Goal: Book appointment/travel/reservation

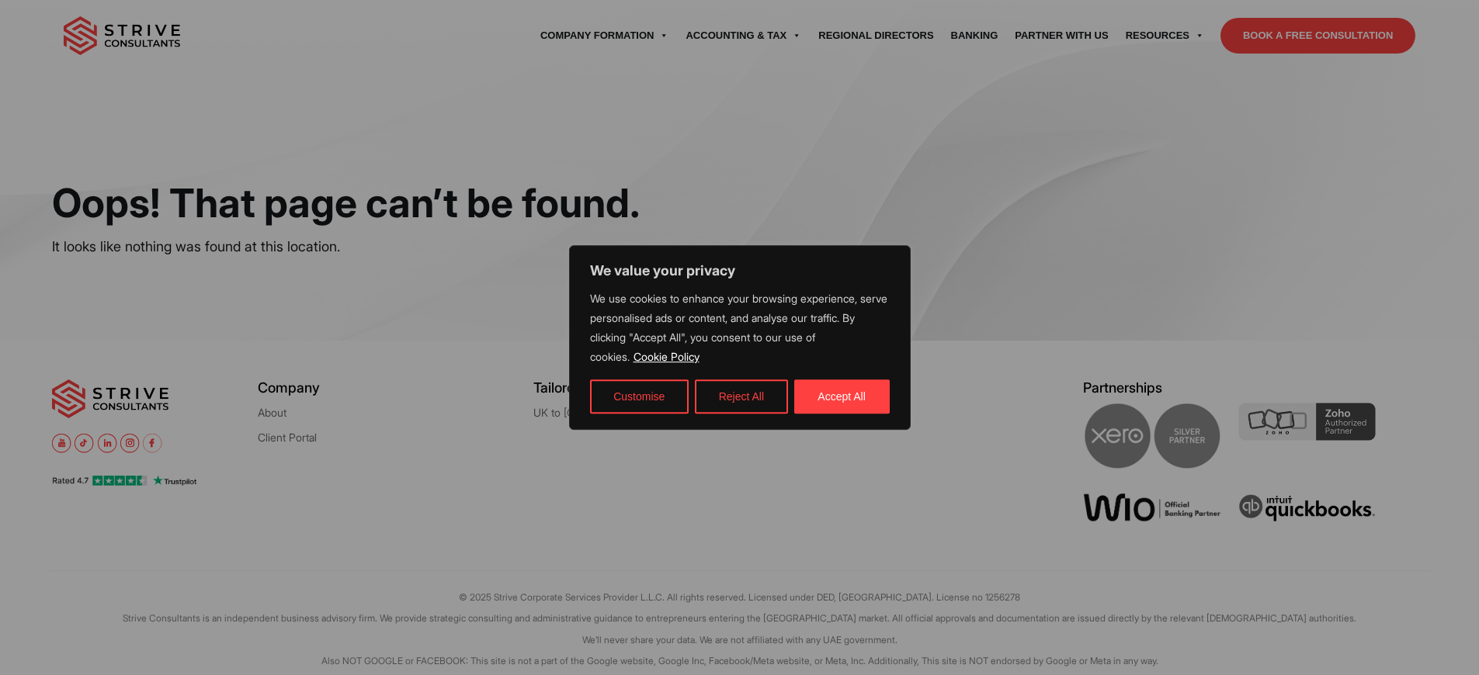
click at [1317, 71] on div at bounding box center [739, 337] width 1479 height 675
click at [841, 396] on button "Accept All" at bounding box center [841, 397] width 95 height 34
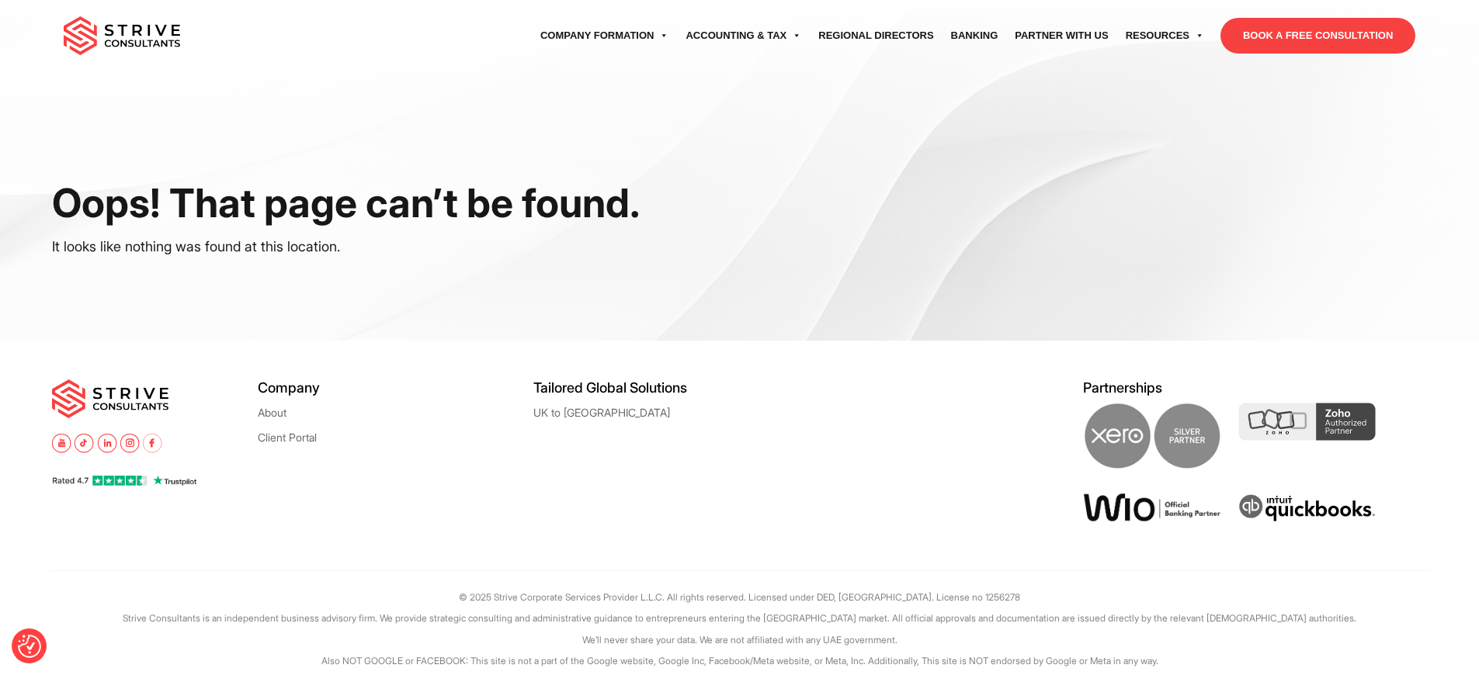
click at [1317, 54] on link "BOOK A FREE CONSULTATION" at bounding box center [1317, 36] width 195 height 36
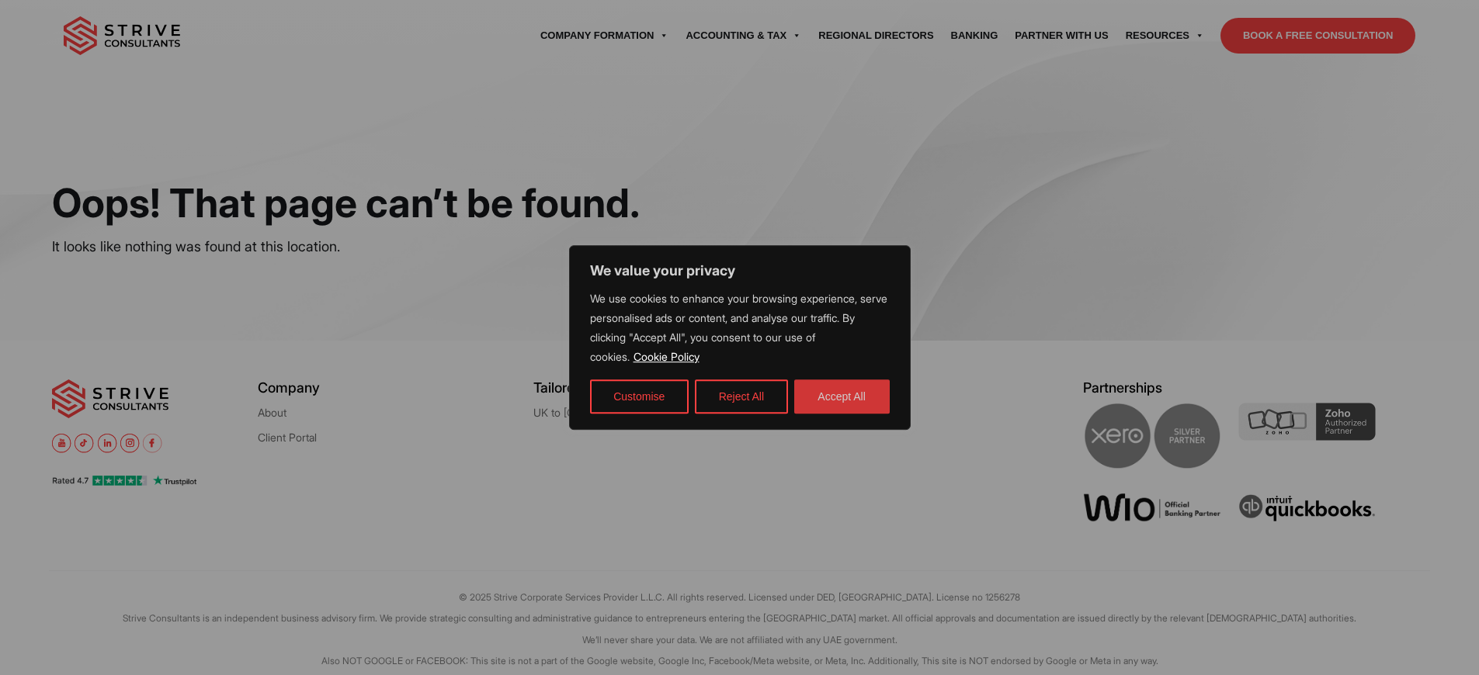
click at [841, 396] on button "Accept All" at bounding box center [841, 397] width 95 height 34
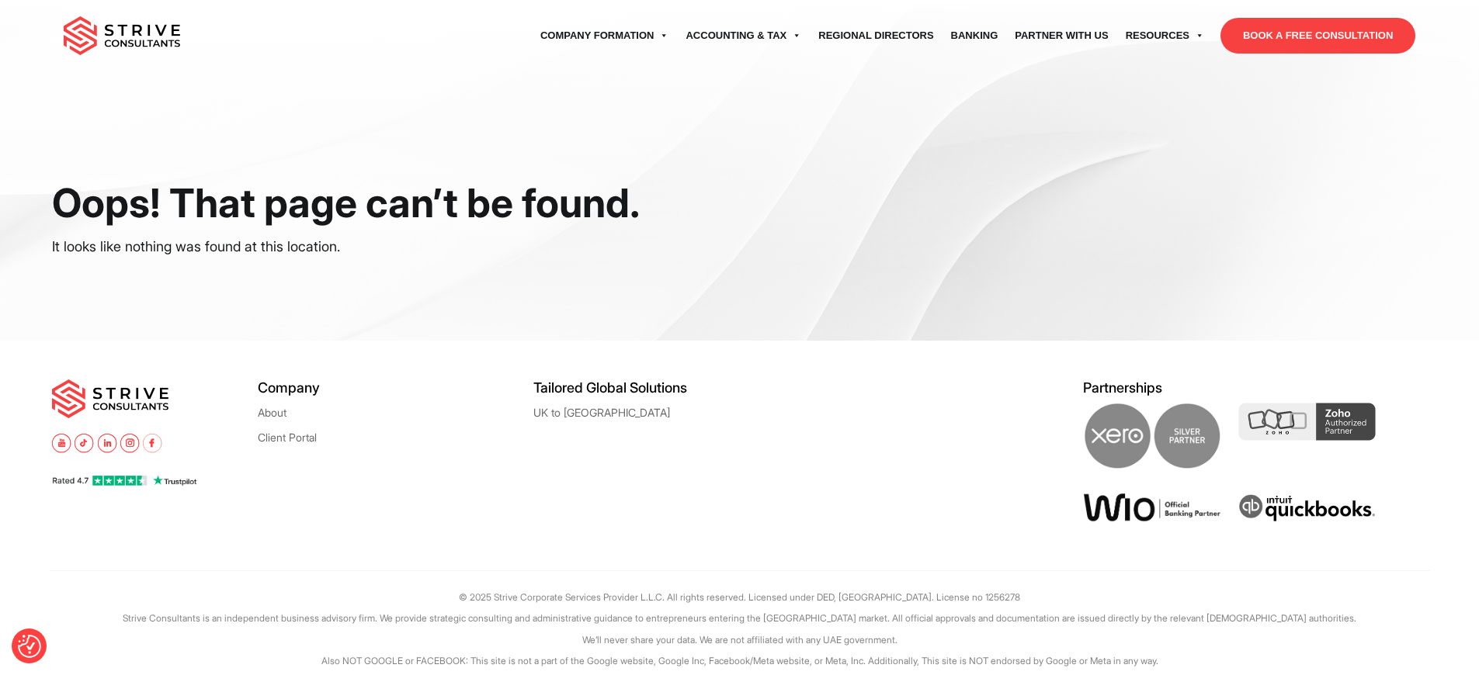
click at [1317, 54] on link "BOOK A FREE CONSULTATION" at bounding box center [1317, 36] width 195 height 36
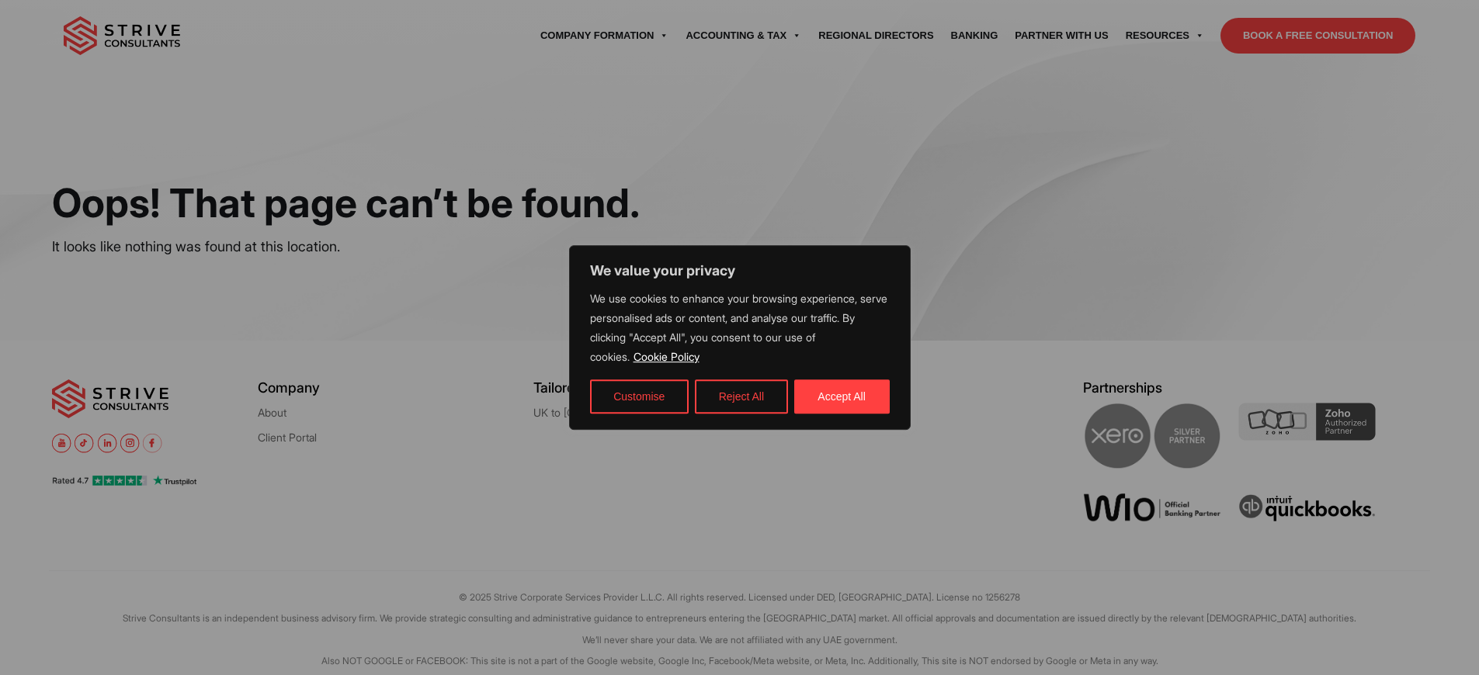
click at [671, 356] on link "Cookie Policy" at bounding box center [667, 356] width 68 height 15
click at [841, 396] on button "Accept All" at bounding box center [841, 397] width 95 height 34
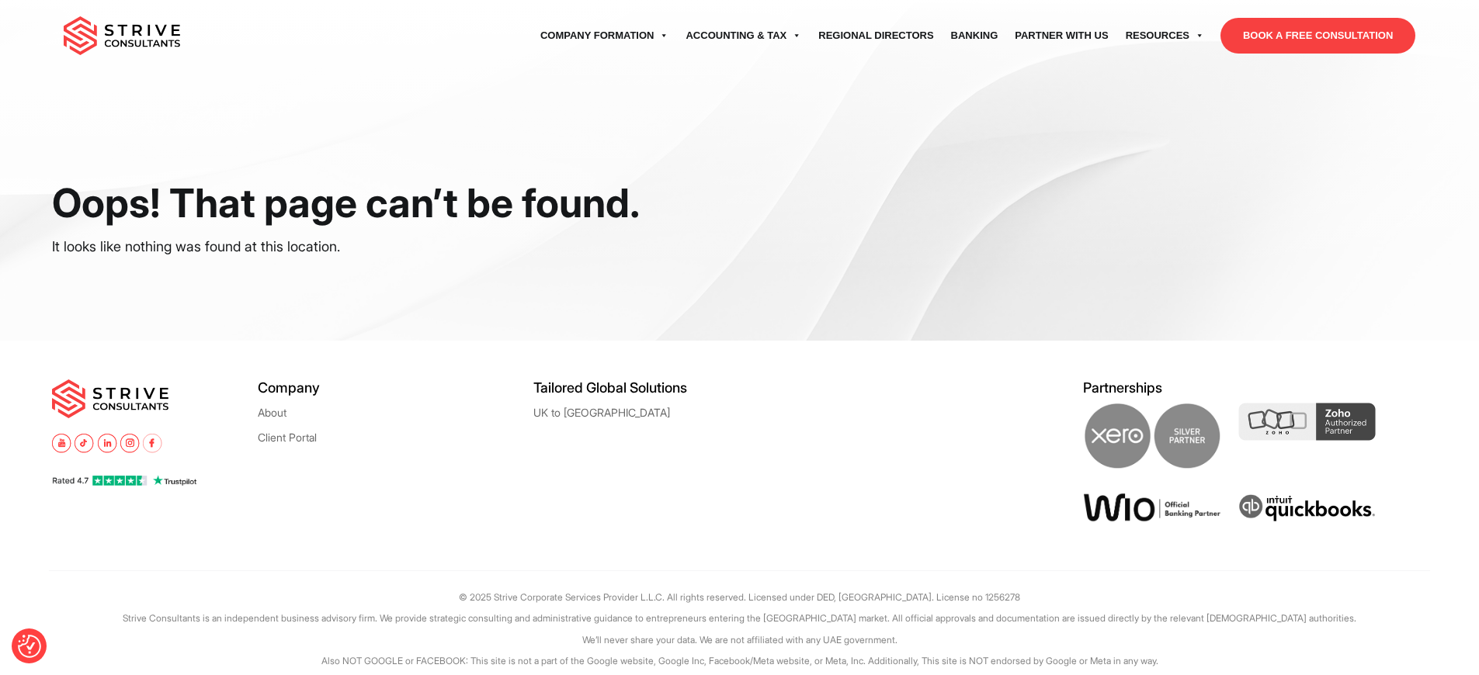
click at [1317, 54] on link "BOOK A FREE CONSULTATION" at bounding box center [1317, 36] width 195 height 36
click at [832, 674] on link "Cookie Policy" at bounding box center [820, 683] width 61 height 12
click at [347, 247] on p "It looks like nothing was found at this location." at bounding box center [347, 246] width 591 height 23
click at [1317, 54] on link "BOOK A FREE CONSULTATION" at bounding box center [1317, 36] width 195 height 36
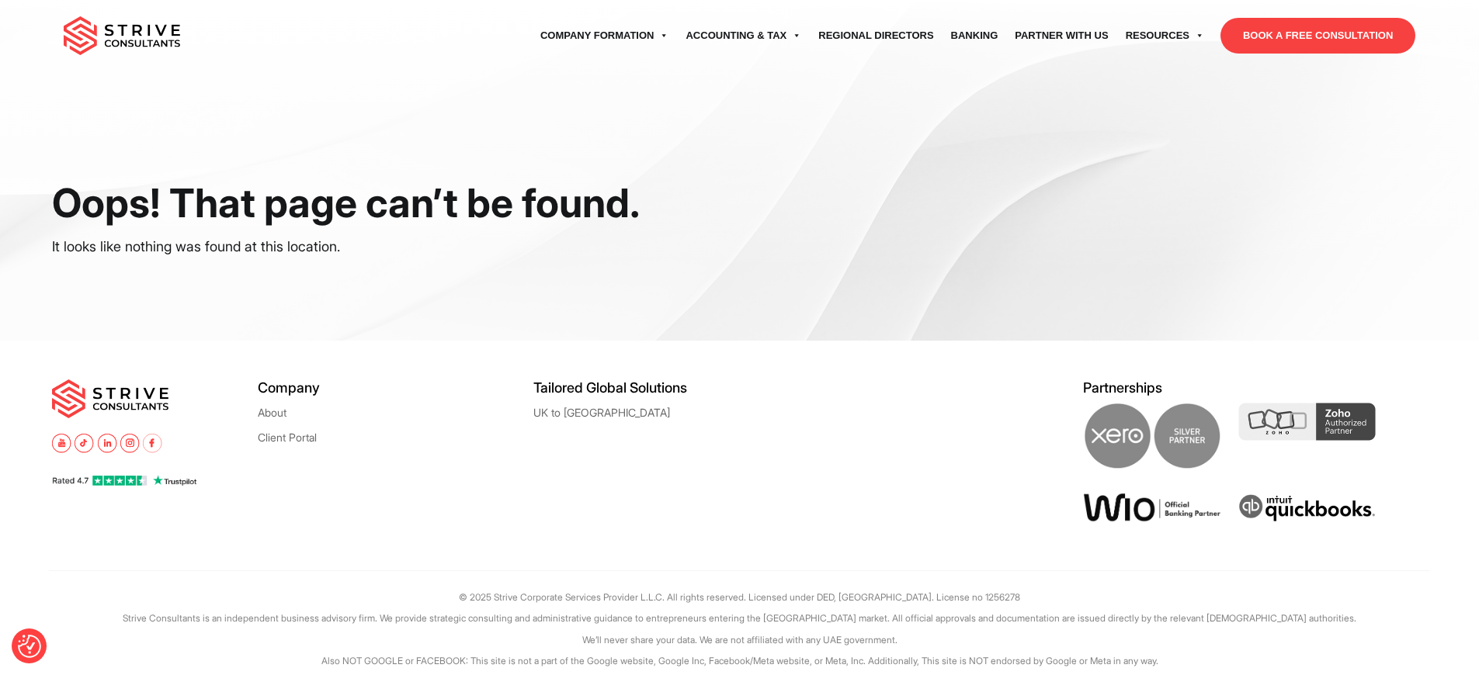
click at [1317, 54] on link "BOOK A FREE CONSULTATION" at bounding box center [1317, 36] width 195 height 36
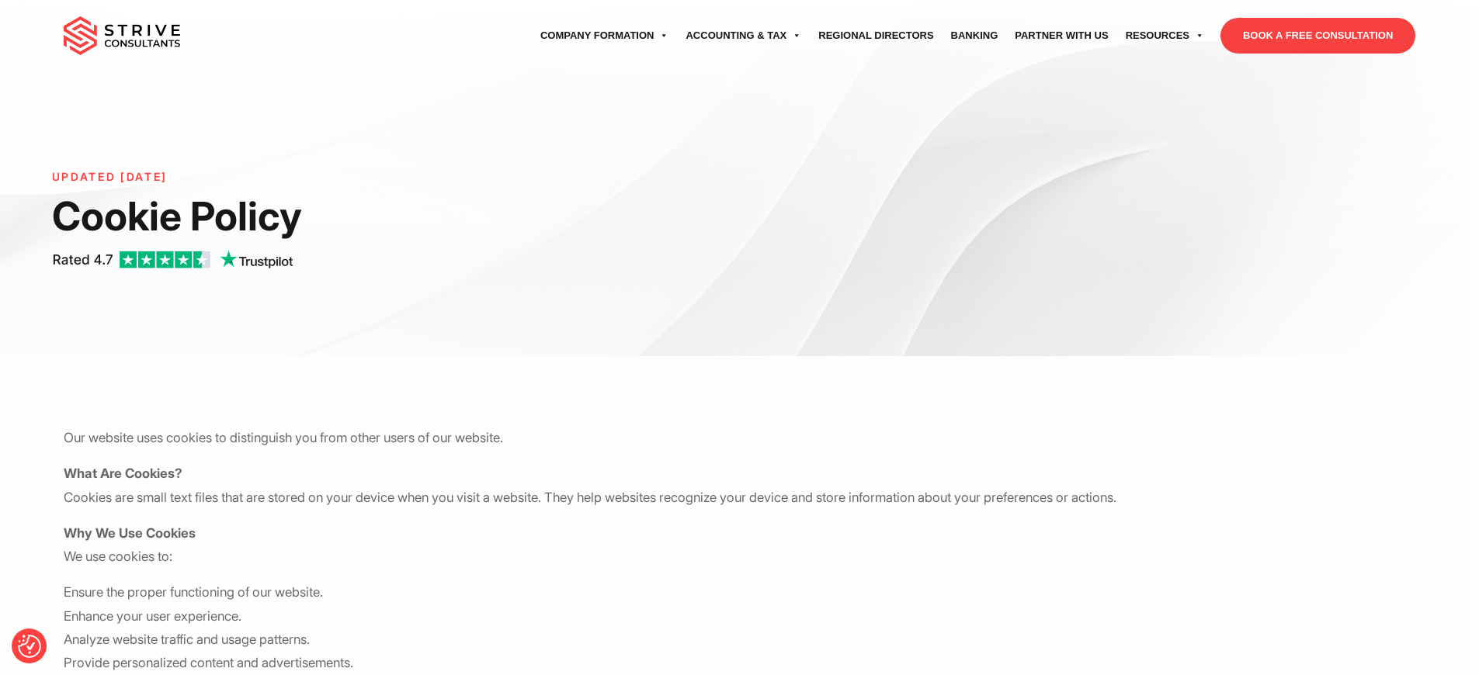
click at [1317, 54] on link "BOOK A FREE CONSULTATION" at bounding box center [1317, 36] width 195 height 36
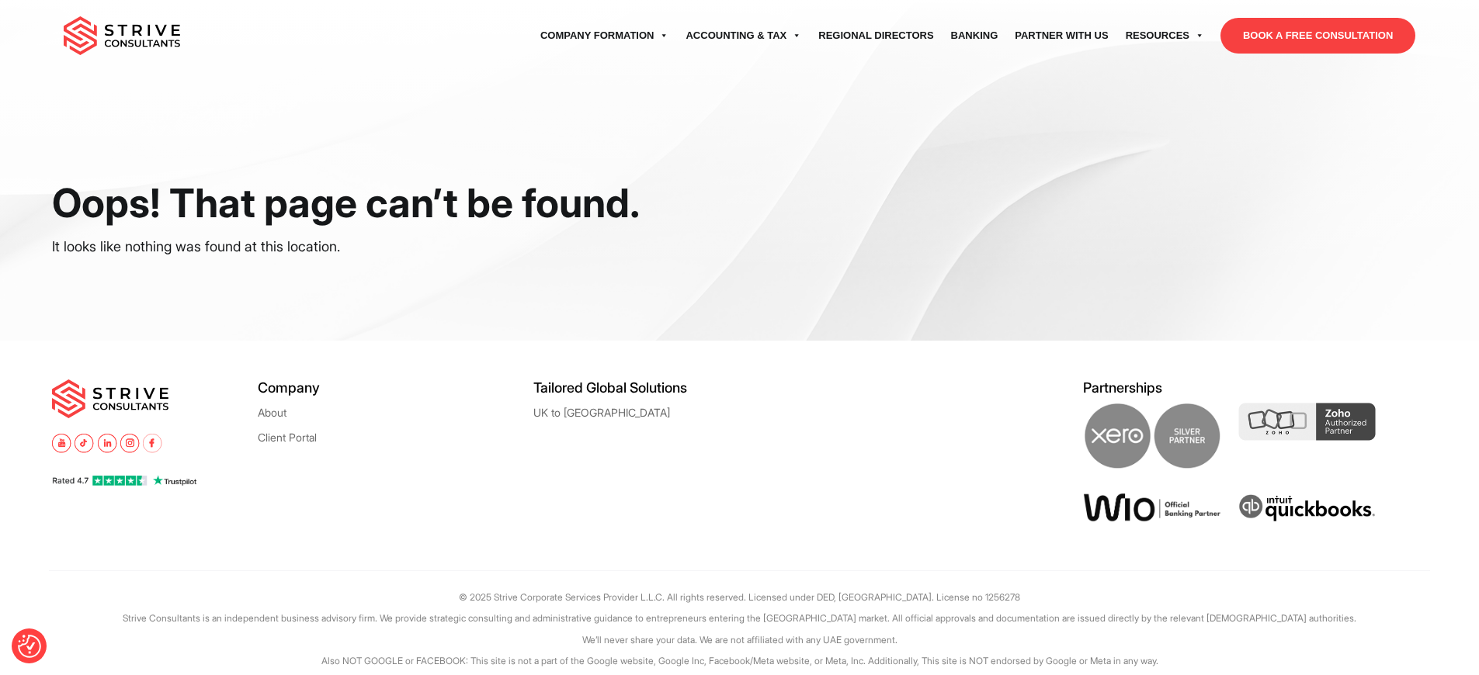
click at [1317, 54] on link "BOOK A FREE CONSULTATION" at bounding box center [1317, 36] width 195 height 36
click at [347, 247] on p "It looks like nothing was found at this location." at bounding box center [347, 246] width 591 height 23
click at [1317, 54] on link "BOOK A FREE CONSULTATION" at bounding box center [1317, 36] width 195 height 36
click at [832, 674] on link "Cookie Policy" at bounding box center [820, 683] width 61 height 12
click at [1317, 54] on link "BOOK A FREE CONSULTATION" at bounding box center [1317, 36] width 195 height 36
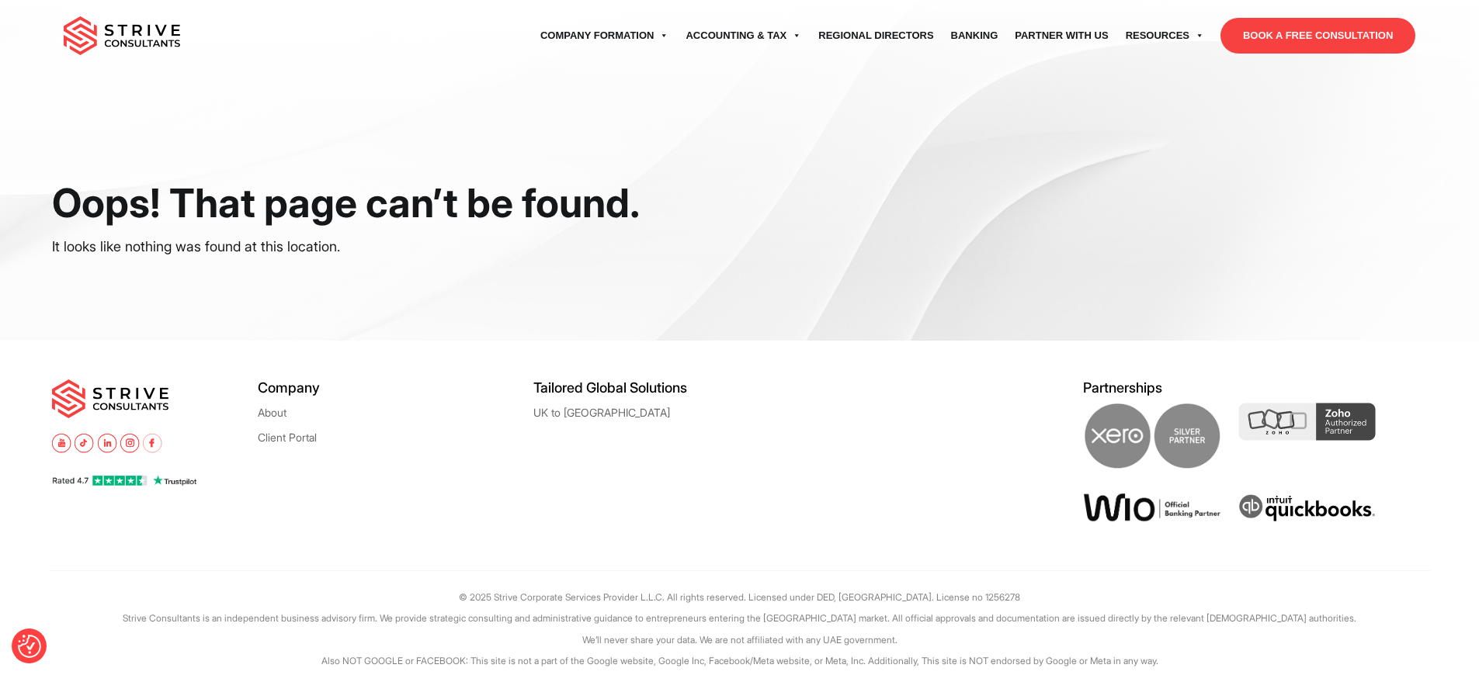
click at [1317, 54] on link "BOOK A FREE CONSULTATION" at bounding box center [1317, 36] width 195 height 36
